Goal: Task Accomplishment & Management: Manage account settings

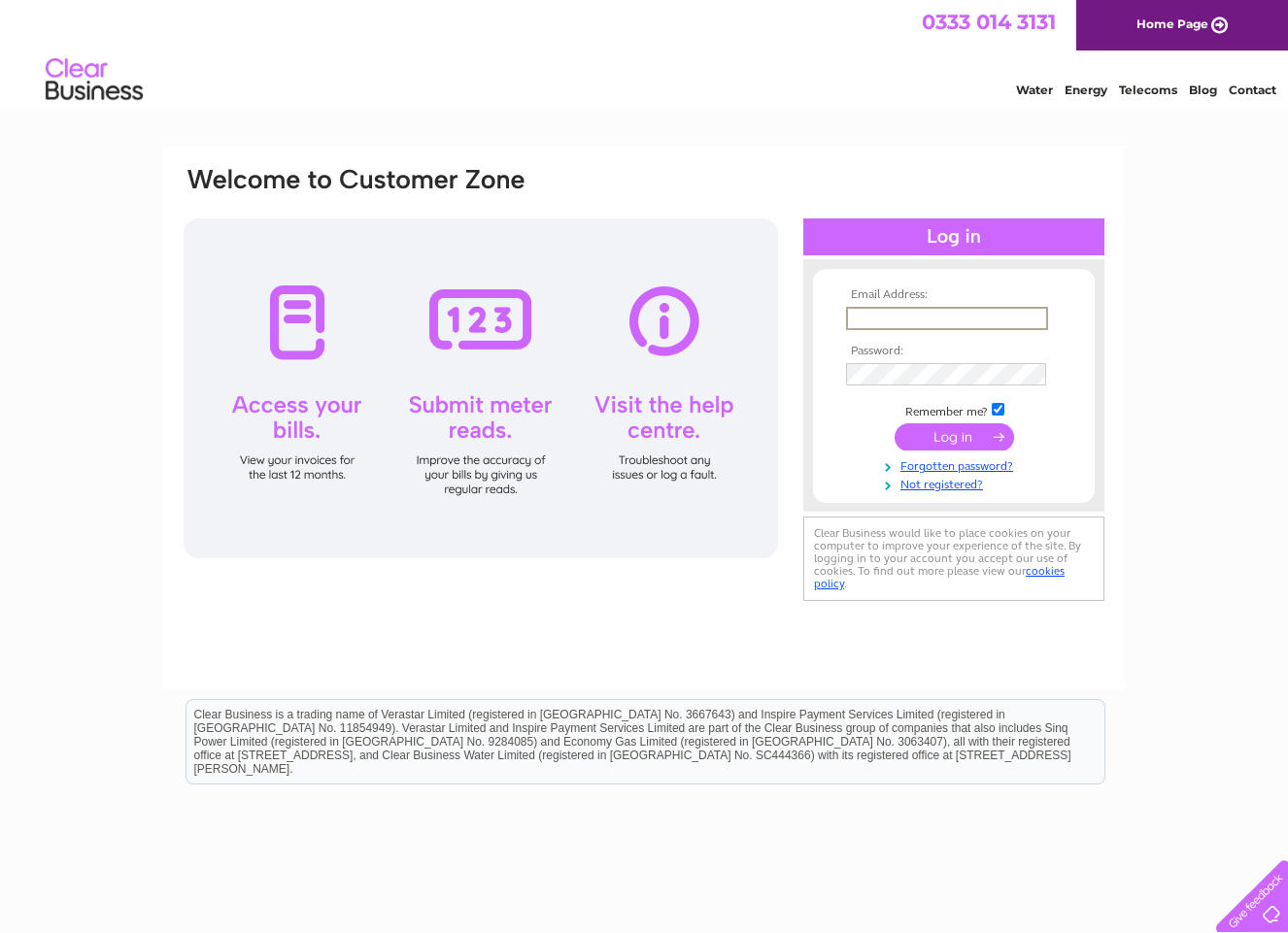
type input "Ian@inverard.co.uk"
click at [940, 431] on input "submit" at bounding box center [954, 437] width 119 height 27
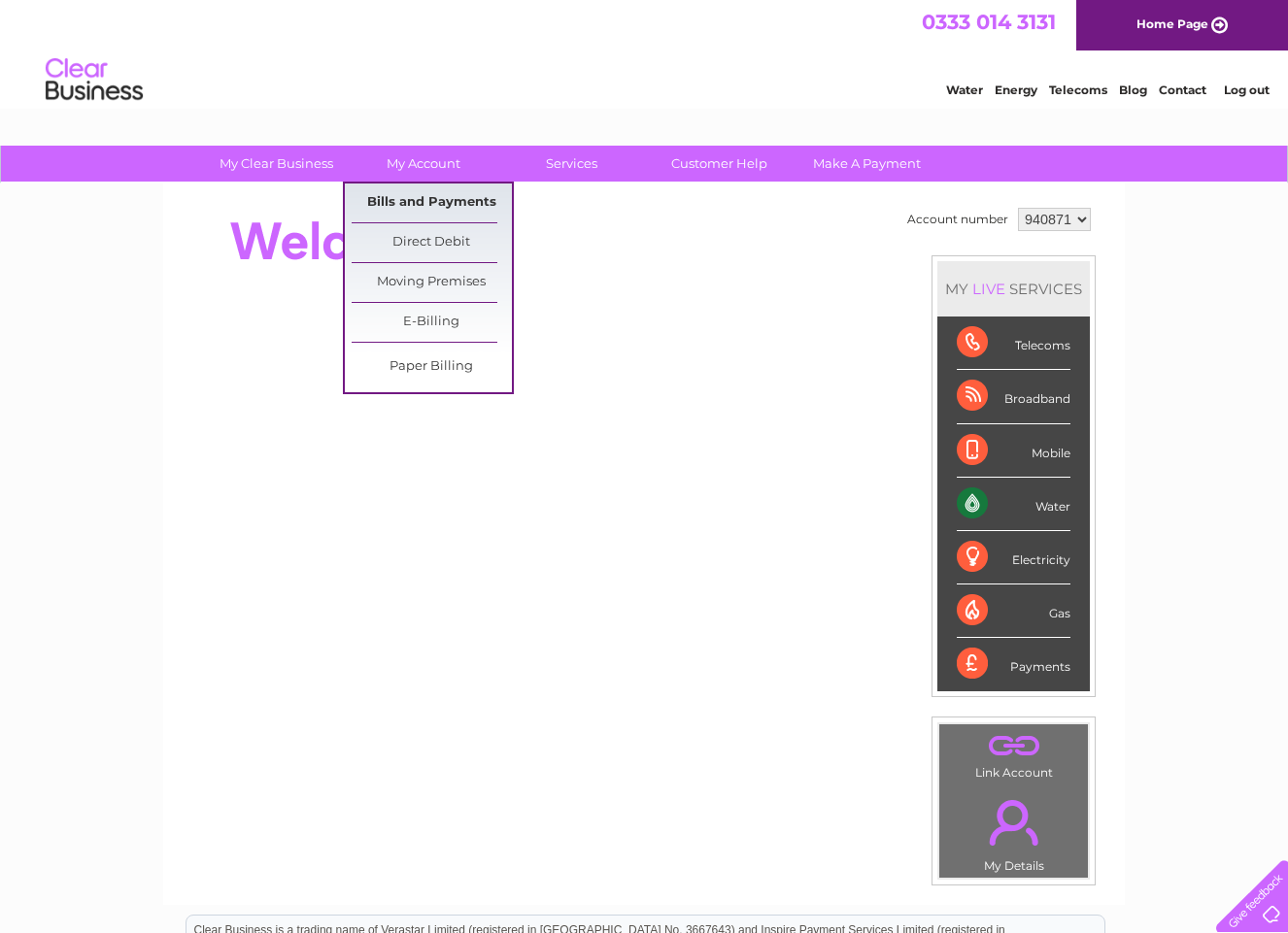
click at [448, 201] on link "Bills and Payments" at bounding box center [432, 203] width 160 height 39
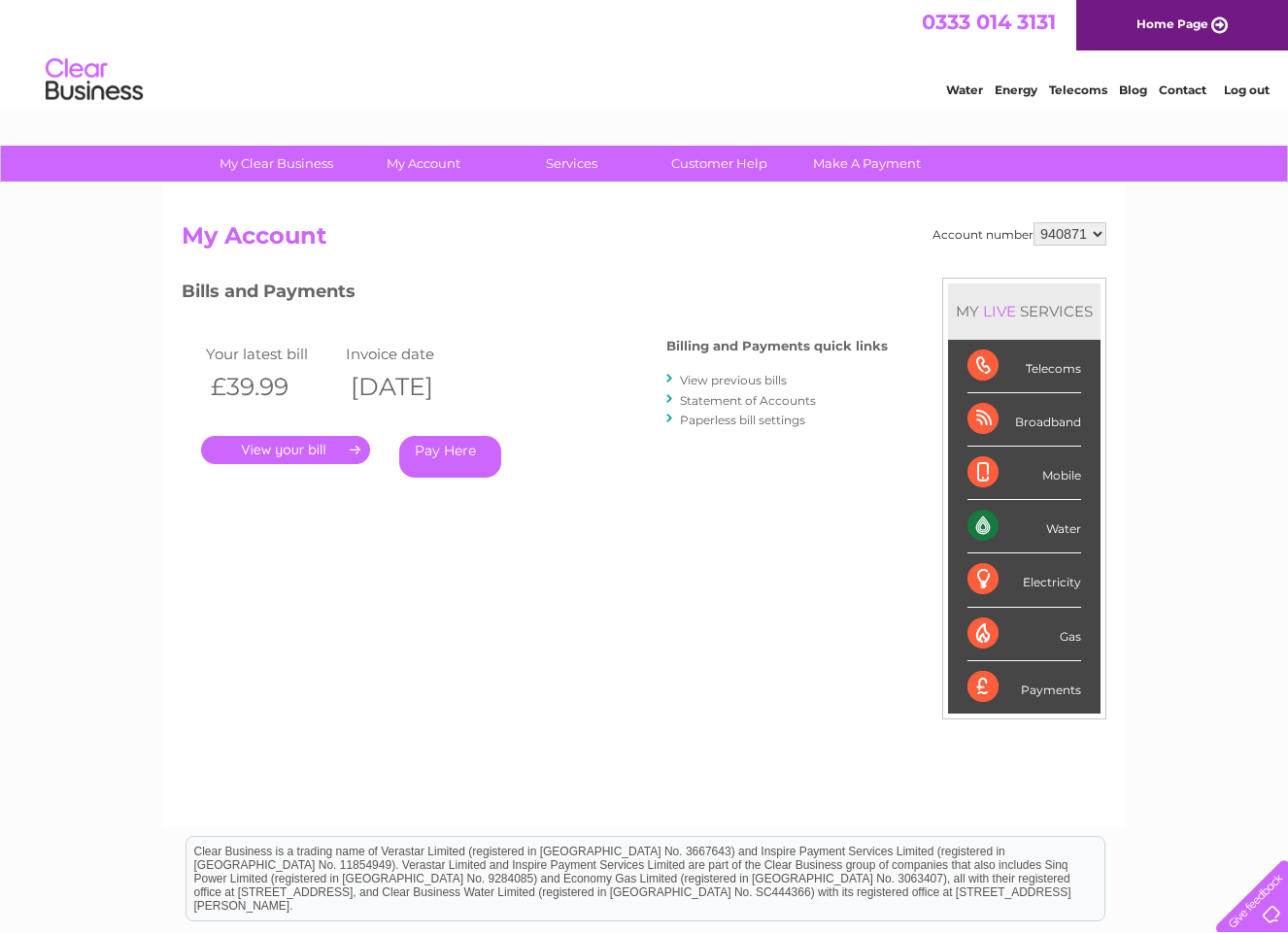
click at [280, 445] on link "." at bounding box center [285, 449] width 169 height 28
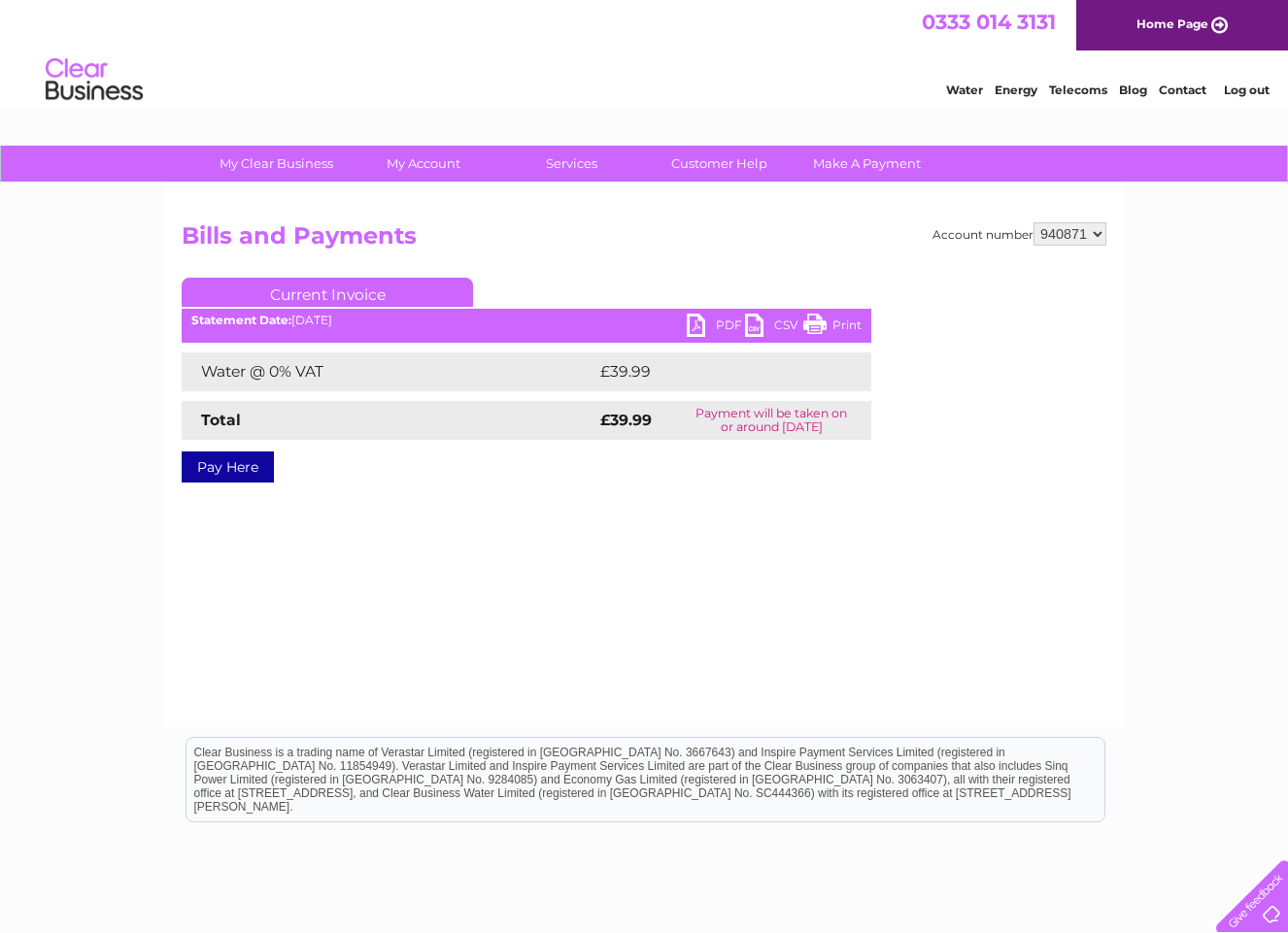
click at [720, 325] on link "PDF" at bounding box center [715, 327] width 59 height 28
